Goal: Information Seeking & Learning: Find specific fact

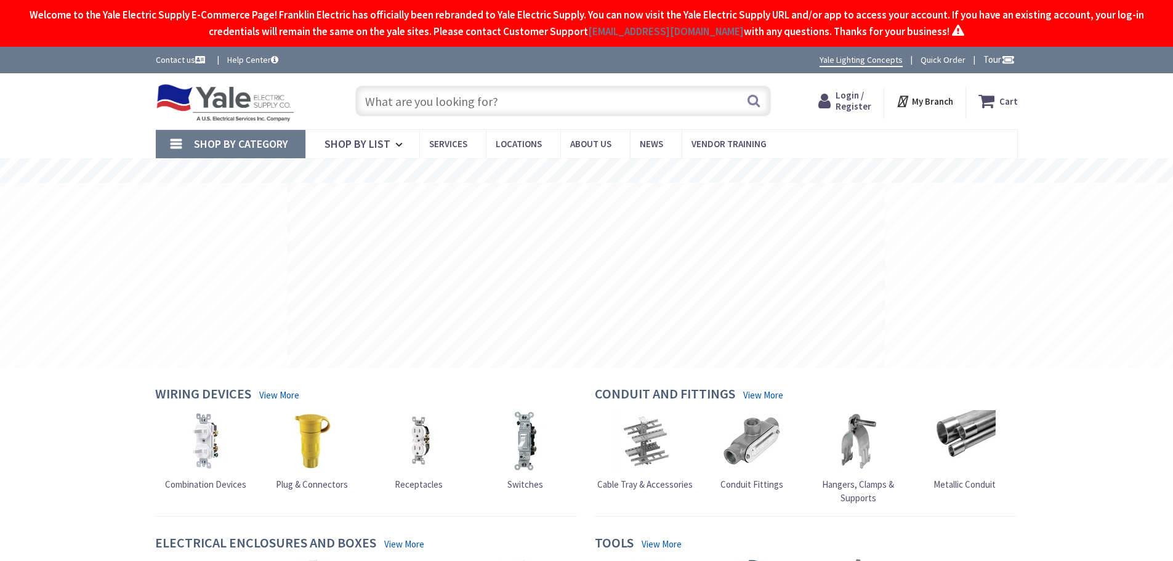
click at [536, 106] on input "text" at bounding box center [563, 101] width 416 height 31
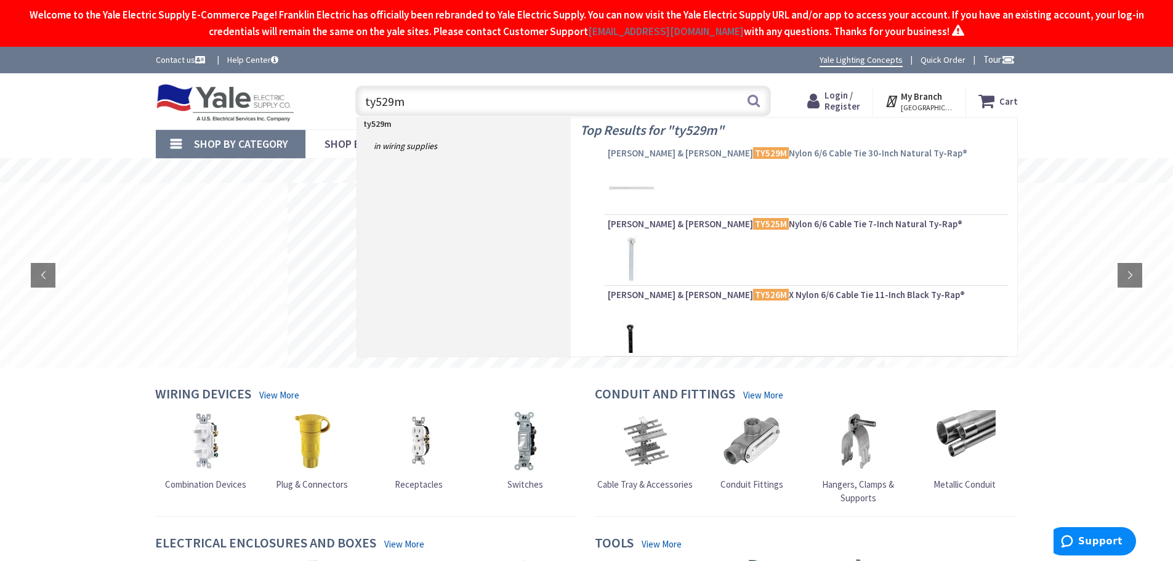
type input "ty529m"
click at [759, 151] on span "Thomas & Betts TY529M Nylon 6/6 Cable Tie 30-Inch Natural Ty-Rap®" at bounding box center [806, 153] width 397 height 12
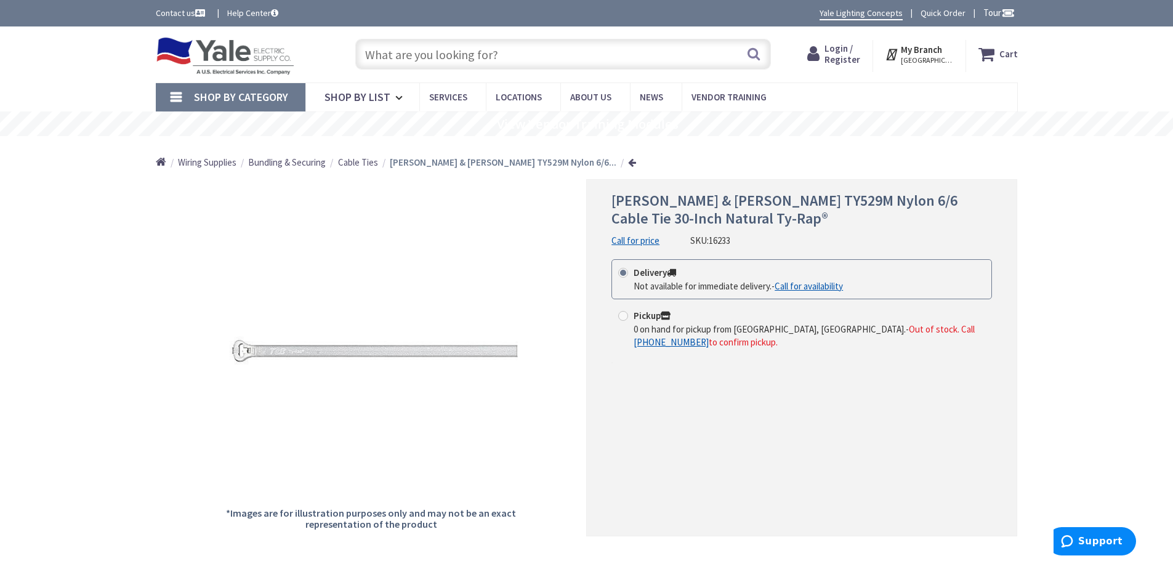
click at [511, 57] on input "text" at bounding box center [563, 54] width 416 height 31
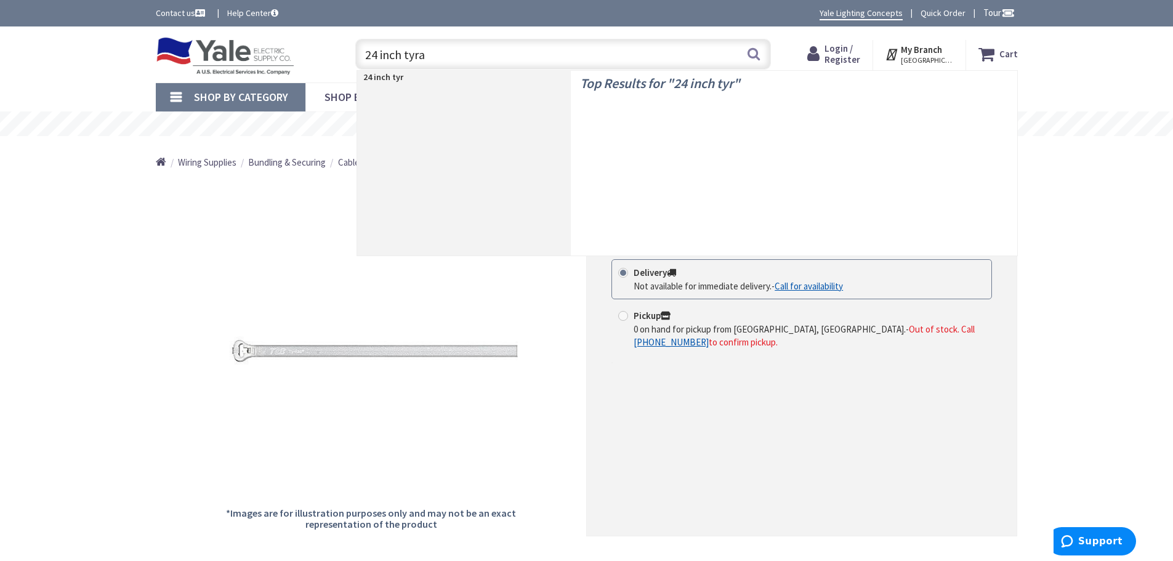
type input "24 inch tyrap"
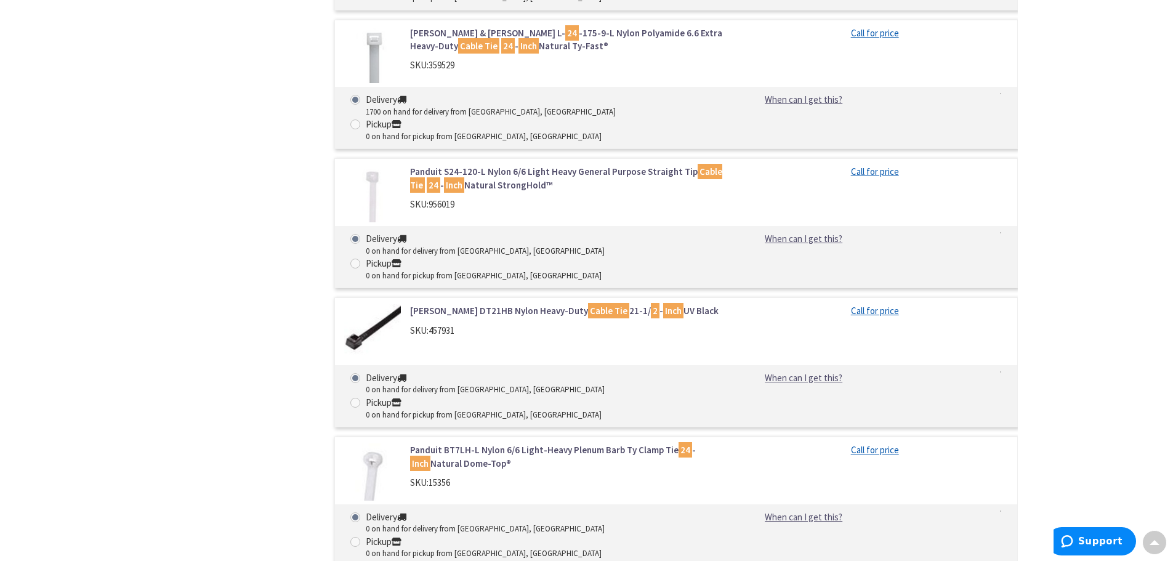
scroll to position [924, 0]
